Goal: Information Seeking & Learning: Learn about a topic

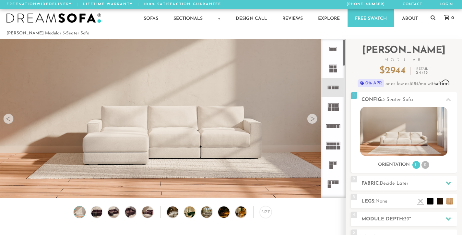
click at [334, 125] on rect at bounding box center [335, 126] width 3 height 3
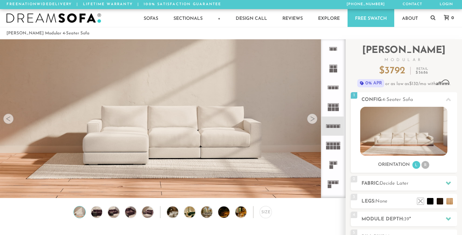
scroll to position [7108, 462]
click at [334, 125] on rect at bounding box center [335, 126] width 3 height 3
click at [314, 118] on div at bounding box center [312, 118] width 10 height 10
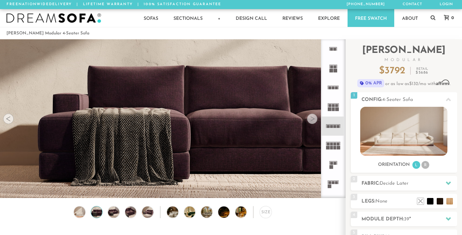
click at [314, 118] on div at bounding box center [312, 118] width 10 height 10
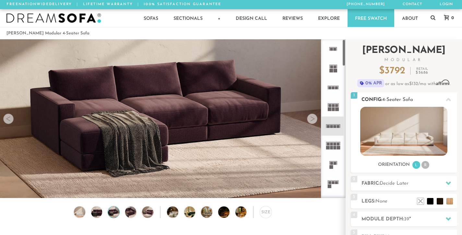
click at [403, 136] on img at bounding box center [403, 131] width 87 height 49
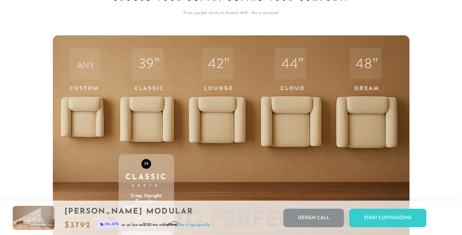
scroll to position [2083, 0]
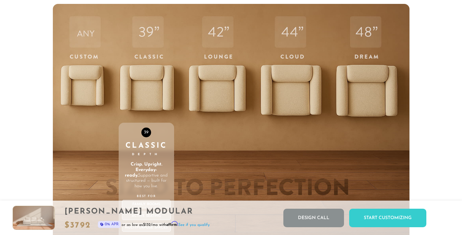
click at [153, 97] on div "39 Classic Depth Crisp. Upright. Everyday-ready. Supportive and structured — bu…" at bounding box center [146, 141] width 55 height 275
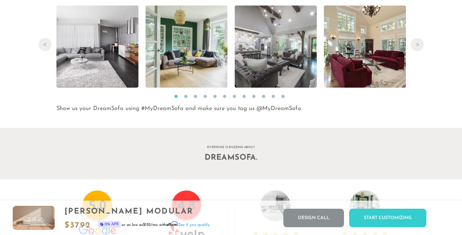
scroll to position [6598, 0]
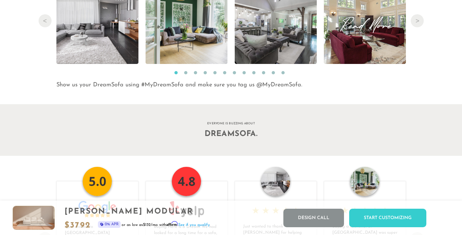
click at [347, 54] on img at bounding box center [364, 23] width 123 height 82
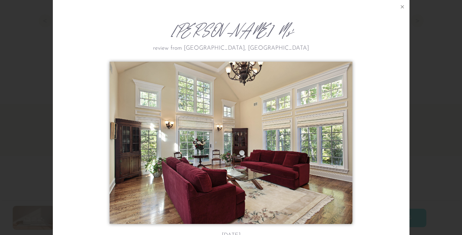
scroll to position [0, 0]
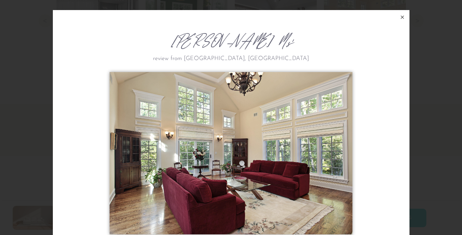
click at [401, 17] on icon at bounding box center [402, 17] width 8 height 8
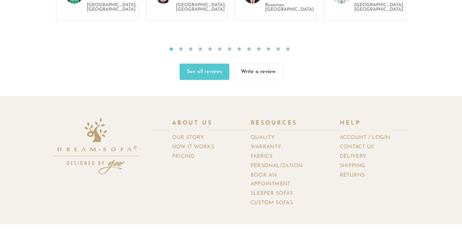
scroll to position [6873, 0]
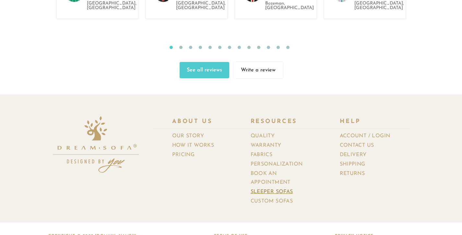
click at [285, 187] on link "Sleeper Sofas" at bounding box center [274, 191] width 47 height 9
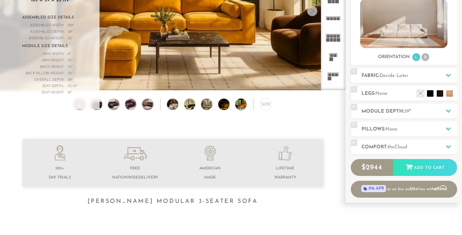
scroll to position [7108, 462]
